Goal: Information Seeking & Learning: Understand process/instructions

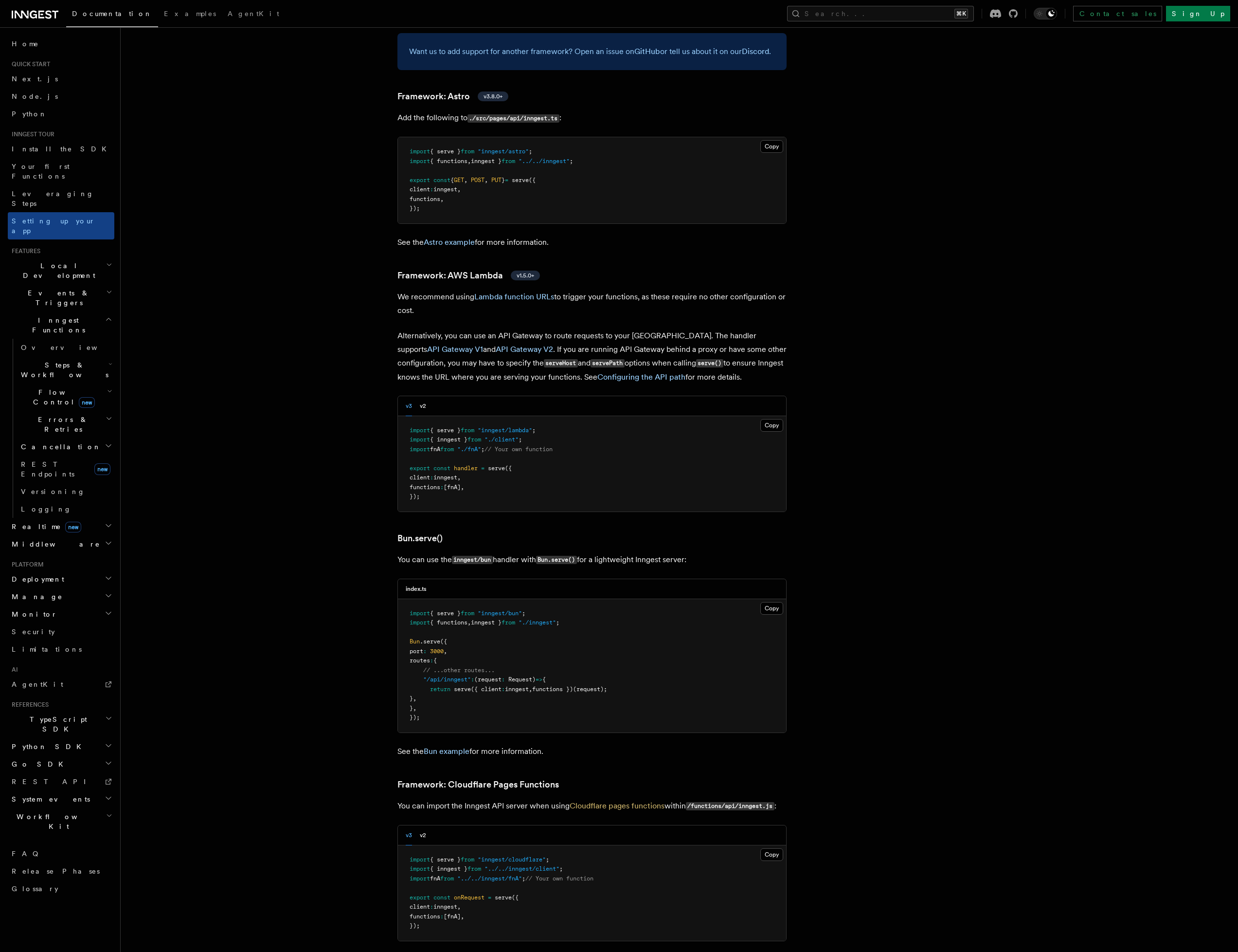
scroll to position [814, 0]
click at [52, 261] on span "Local Development" at bounding box center [57, 271] width 98 height 20
click at [52, 375] on span "Events & Triggers" at bounding box center [57, 385] width 98 height 20
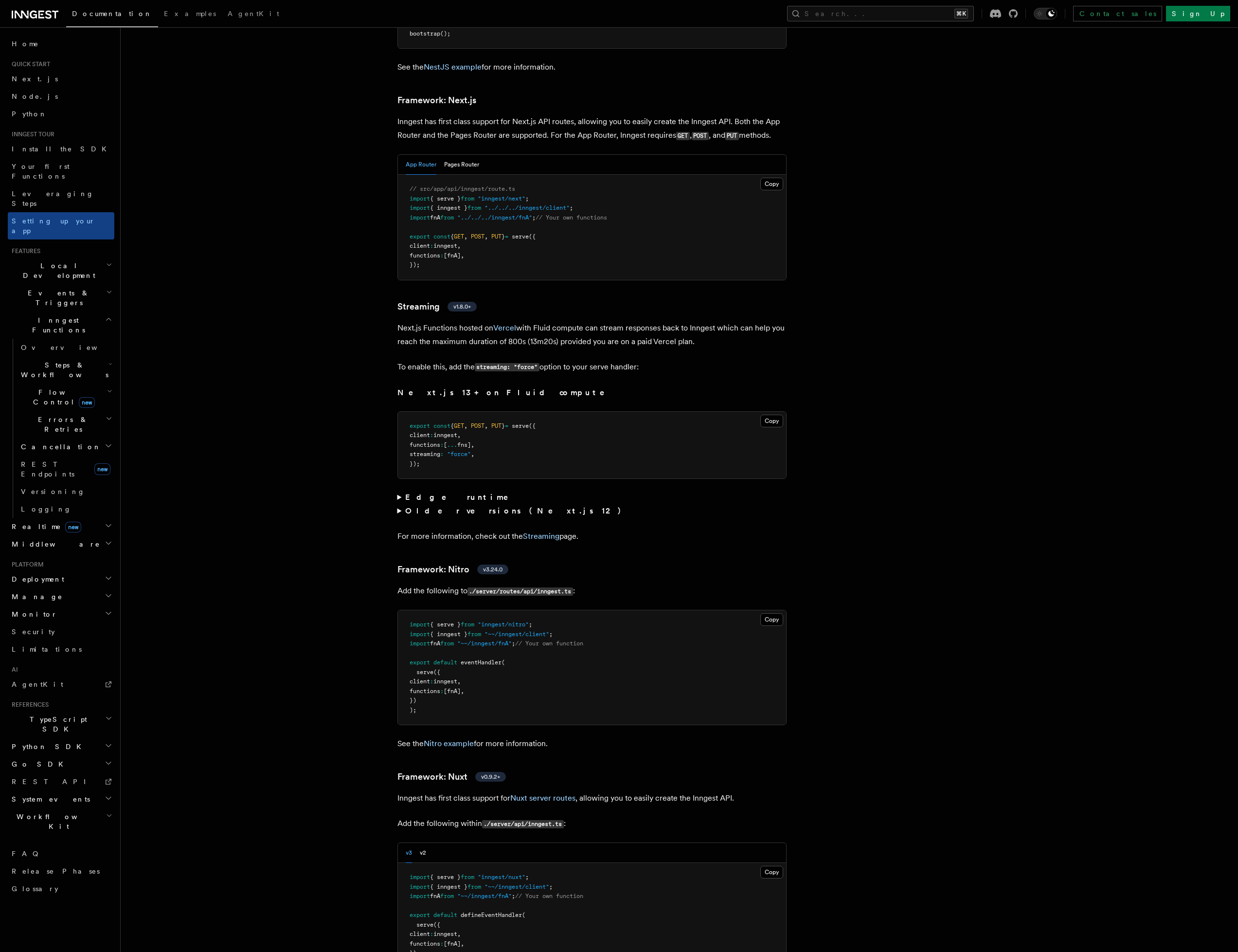
scroll to position [6308, 0]
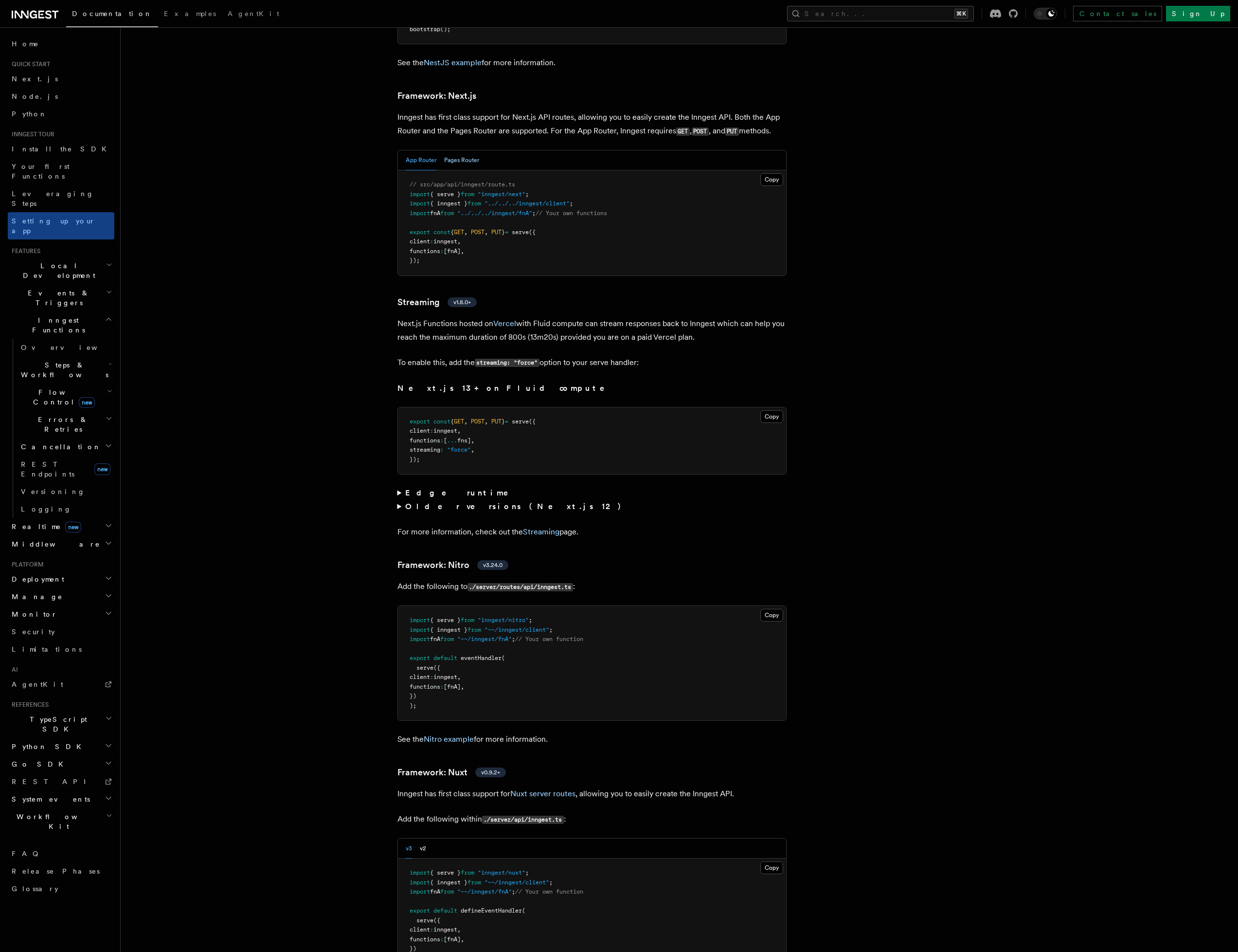
click at [459, 150] on button "Pages Router" at bounding box center [461, 160] width 35 height 20
click at [781, 173] on button "Copy Copied" at bounding box center [772, 179] width 23 height 12
click at [47, 5] on div "Documentation Examples AgentKit Search... ⌘K Contact sales Sign Up" at bounding box center [619, 13] width 1238 height 27
